Goal: Transaction & Acquisition: Book appointment/travel/reservation

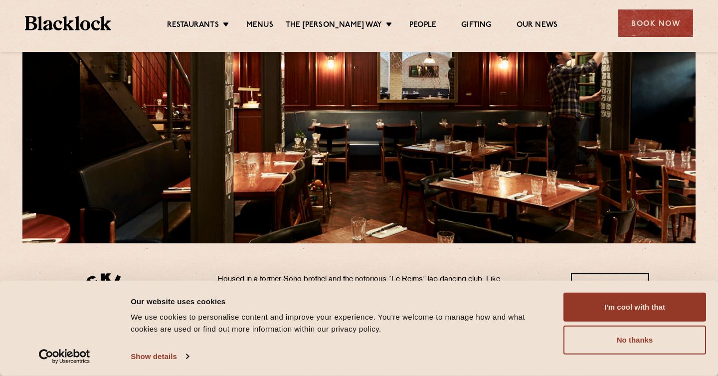
scroll to position [127, 0]
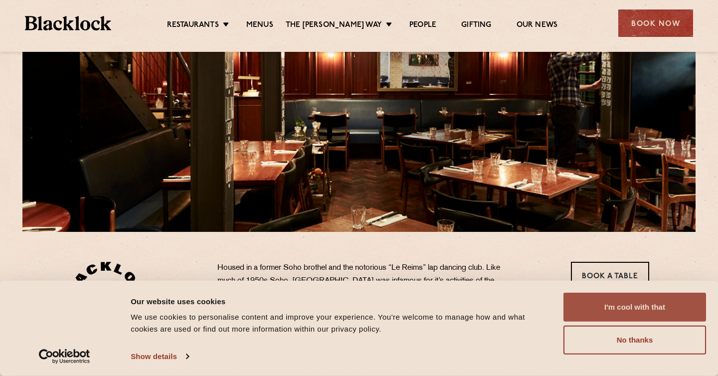
click at [609, 305] on button "I'm cool with that" at bounding box center [635, 307] width 143 height 29
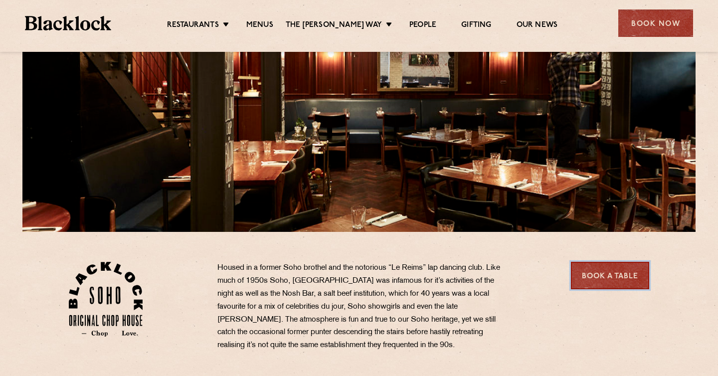
click at [614, 280] on link "Book a Table" at bounding box center [610, 275] width 78 height 27
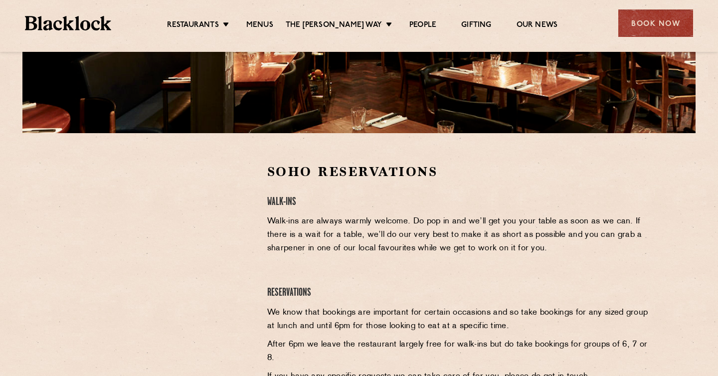
scroll to position [224, 0]
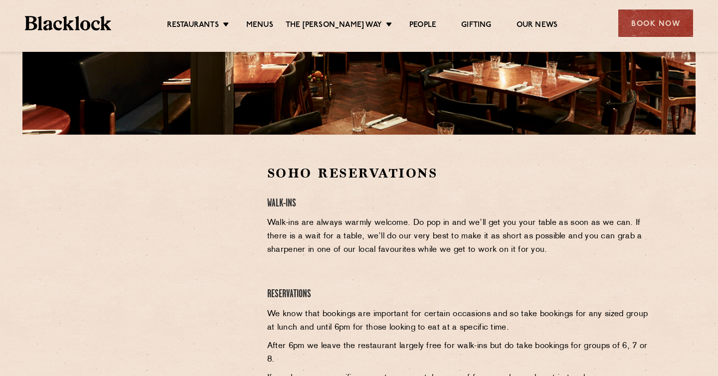
click at [557, 253] on p "Walk-ins are always warmly welcome. Do pop in and we’ll get you your table as s…" at bounding box center [458, 236] width 383 height 40
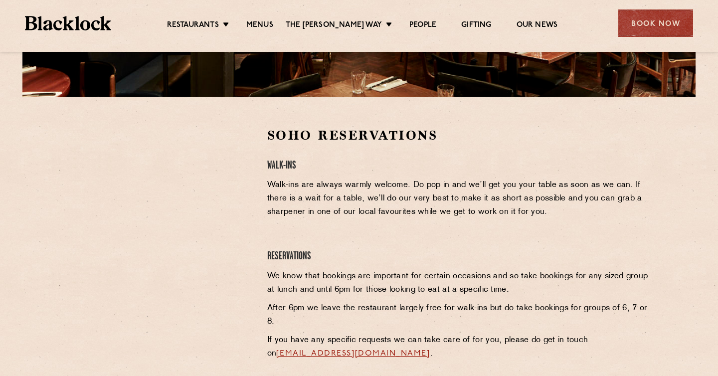
scroll to position [323, 0]
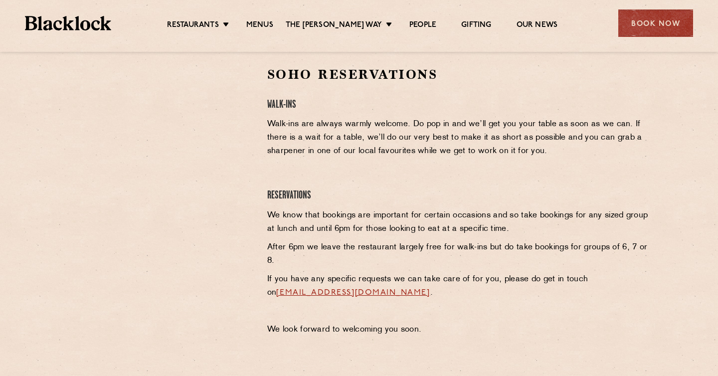
click at [563, 288] on p "If you have any specific requests we can take care of for you, please do get in…" at bounding box center [458, 286] width 383 height 27
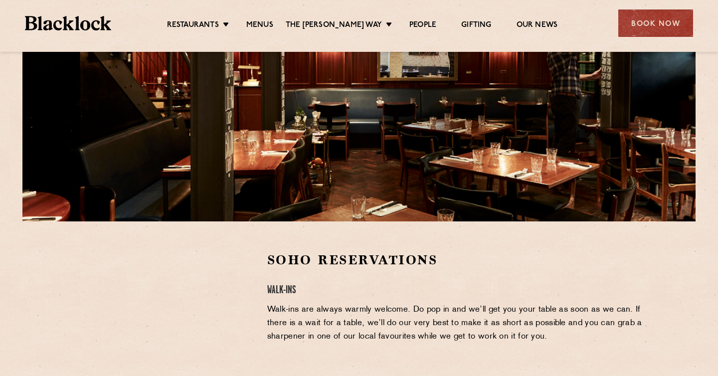
scroll to position [0, 0]
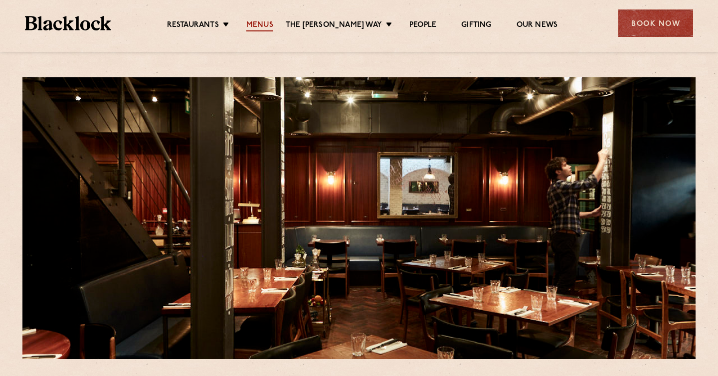
click at [273, 25] on link "Menus" at bounding box center [259, 25] width 27 height 11
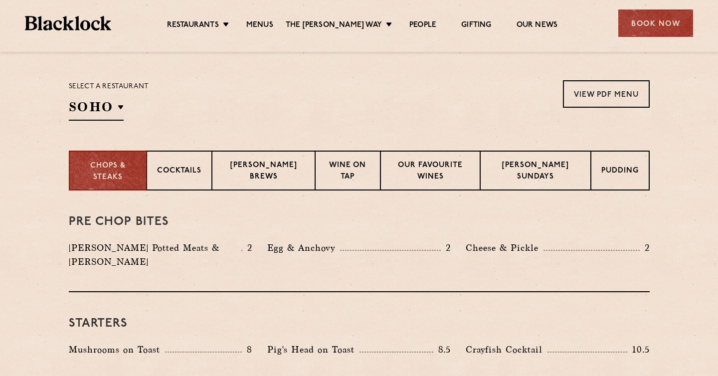
scroll to position [312, 0]
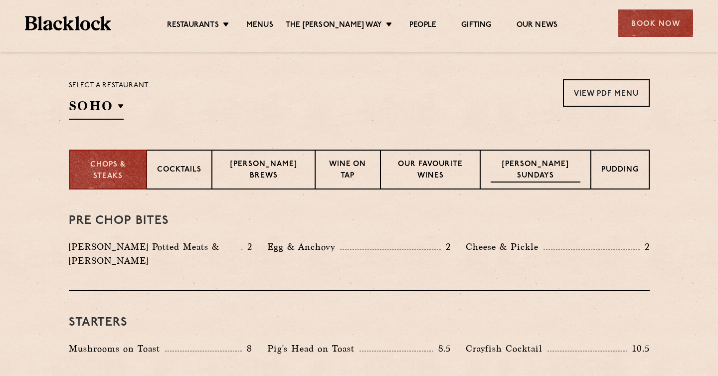
click at [541, 163] on p "[PERSON_NAME] Sundays" at bounding box center [536, 170] width 90 height 23
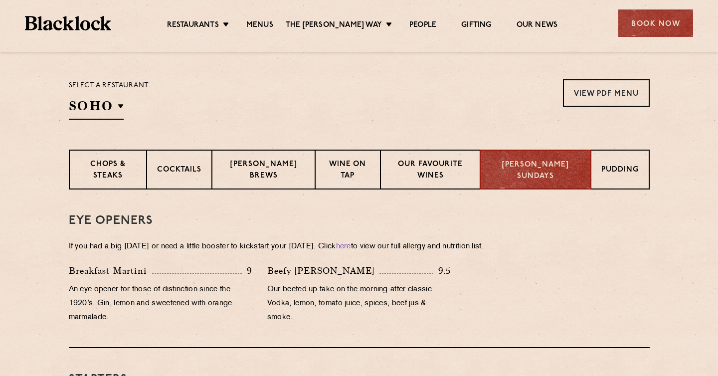
click at [544, 257] on div "Eye openers If you had a big [DATE] or need a little booster to kickstart your …" at bounding box center [359, 269] width 581 height 159
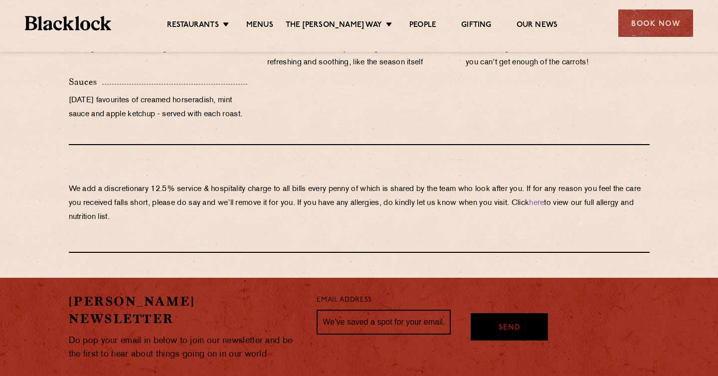
scroll to position [1064, 0]
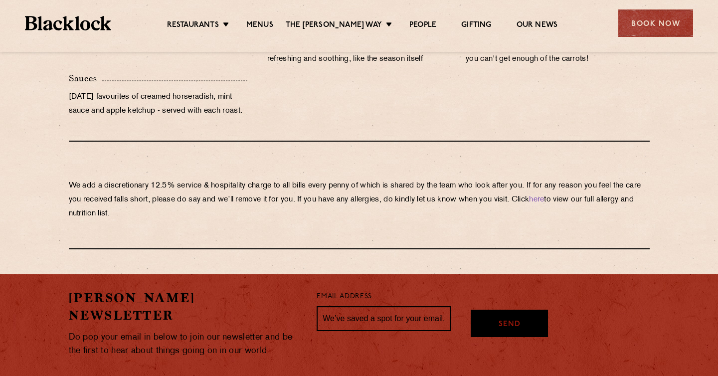
click at [343, 217] on p "We add a discretionary 12.5% service & hospitality charge to all bills every pe…" at bounding box center [359, 200] width 581 height 42
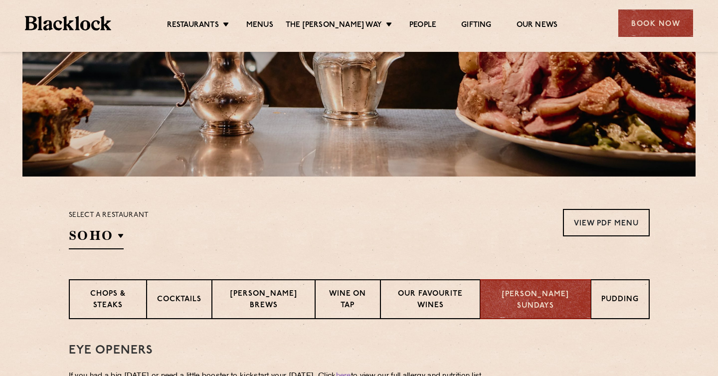
scroll to position [179, 0]
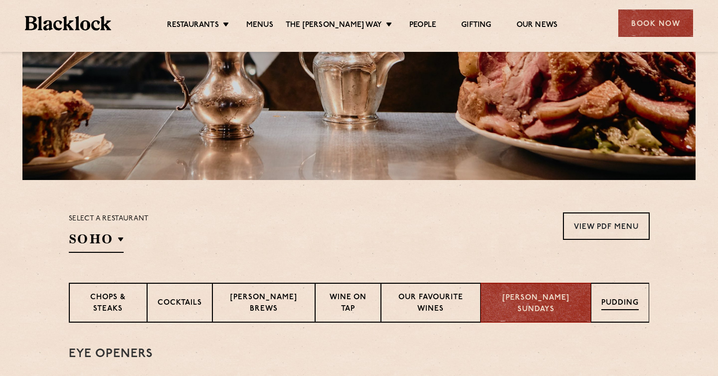
click at [615, 290] on div "Pudding" at bounding box center [620, 303] width 58 height 40
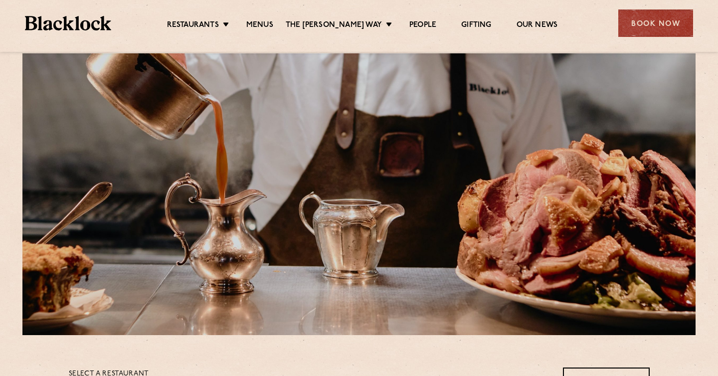
scroll to position [0, 0]
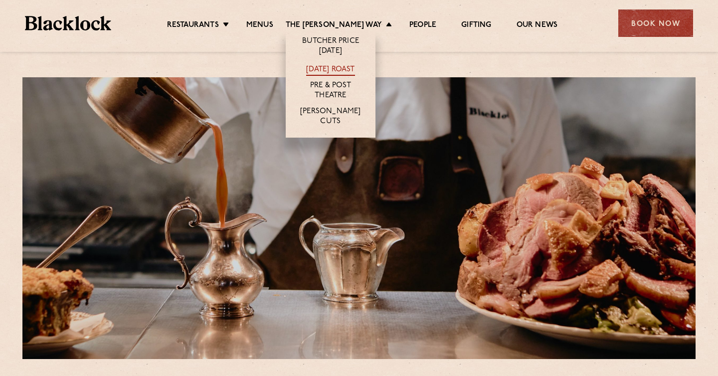
click at [355, 68] on link "[DATE] Roast" at bounding box center [330, 70] width 48 height 11
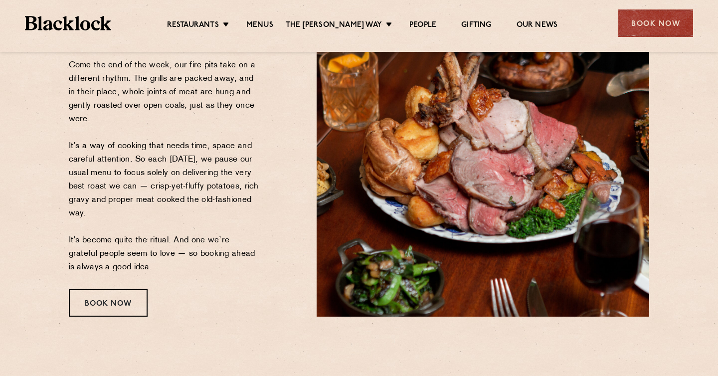
scroll to position [164, 0]
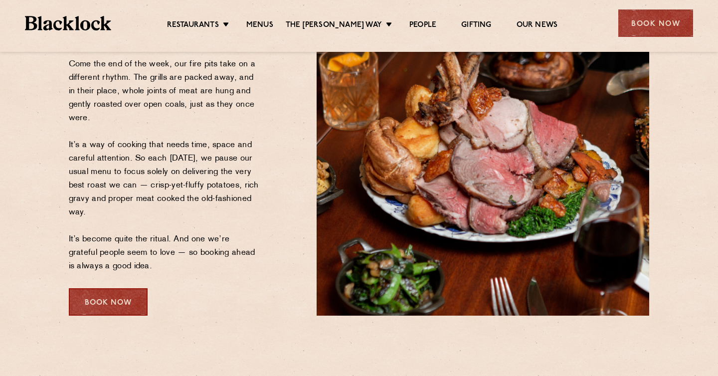
click at [96, 296] on div "Book Now" at bounding box center [108, 301] width 79 height 27
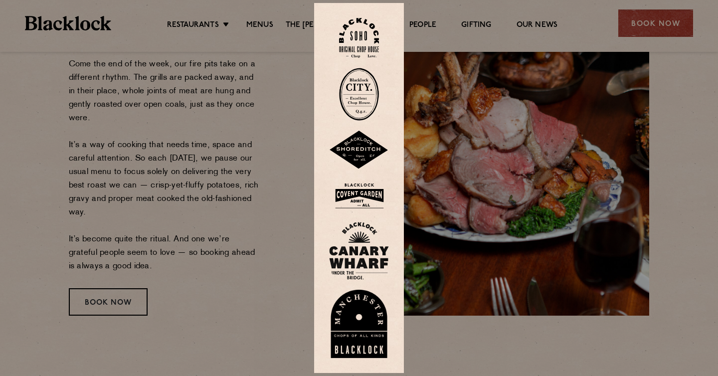
click at [360, 36] on img at bounding box center [359, 38] width 40 height 40
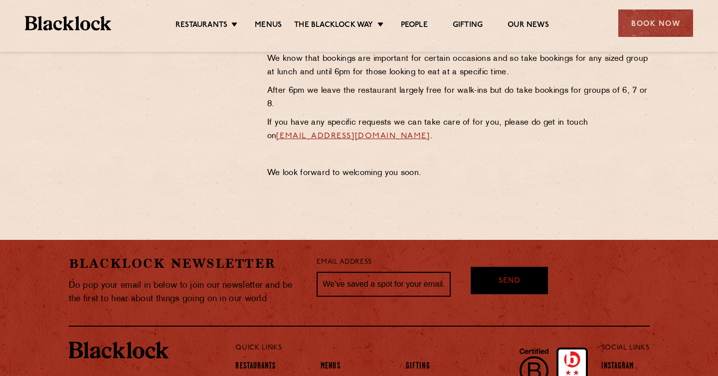
scroll to position [477, 0]
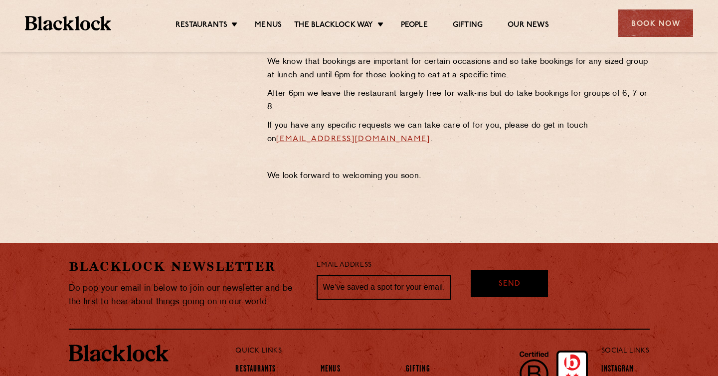
click at [515, 180] on p "We look forward to welcoming you soon." at bounding box center [458, 176] width 383 height 13
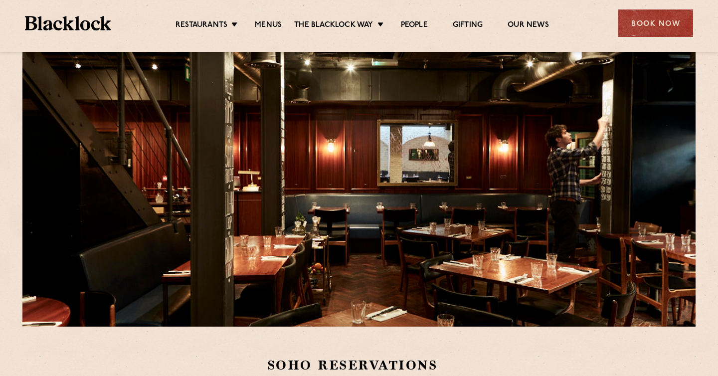
scroll to position [0, 0]
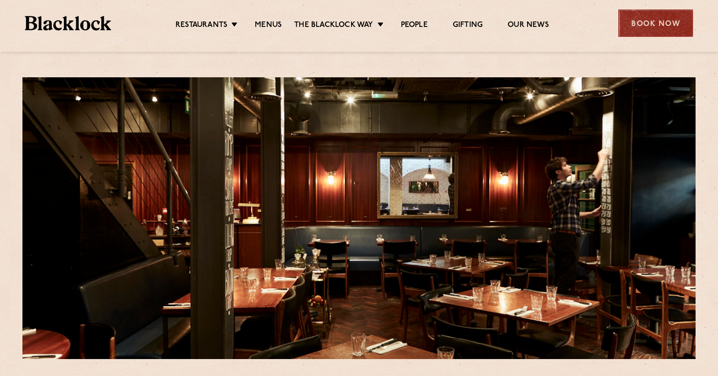
click at [646, 24] on div "Book Now" at bounding box center [656, 22] width 75 height 27
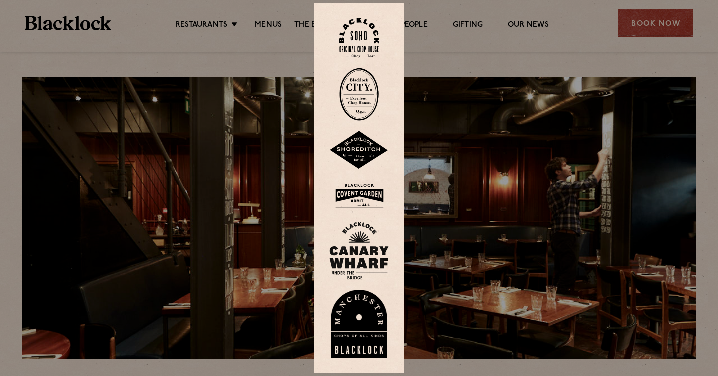
click at [376, 188] on img at bounding box center [359, 196] width 60 height 32
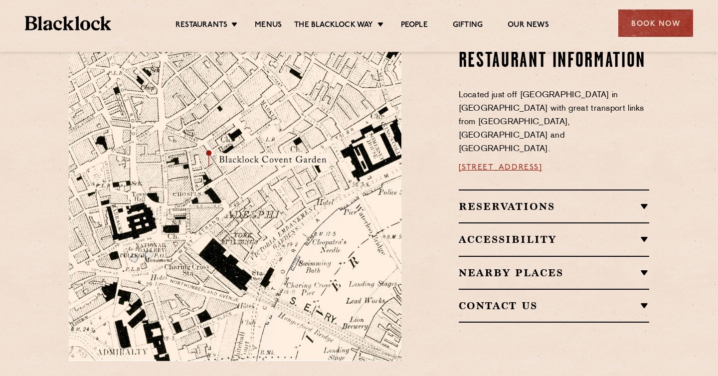
scroll to position [567, 0]
